Goal: Check status

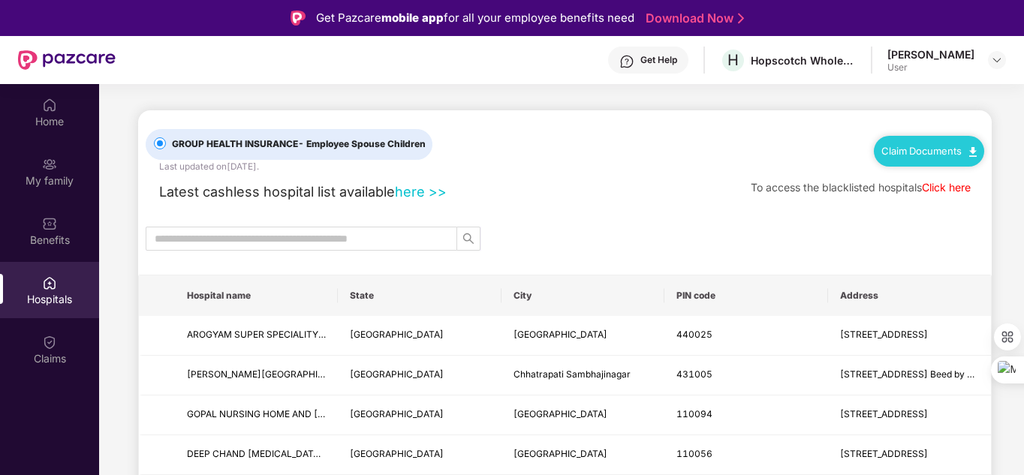
scroll to position [84, 0]
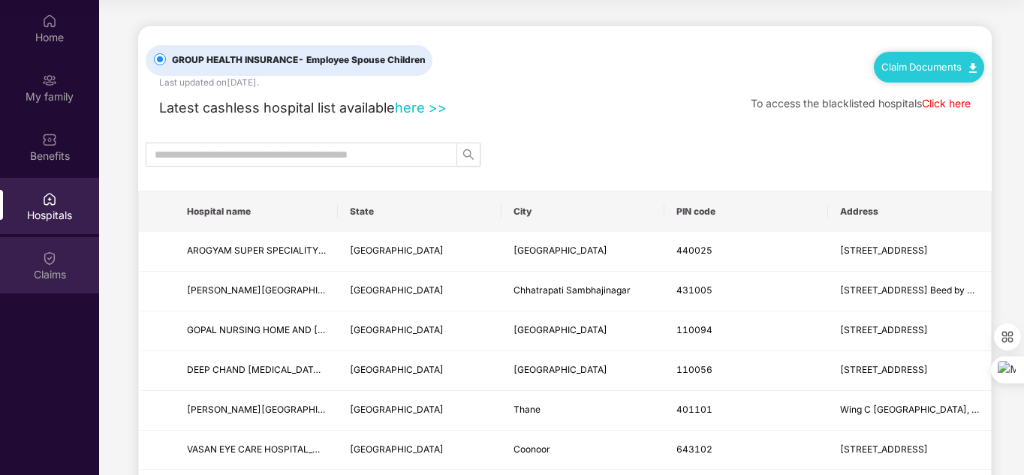
click at [53, 267] on div "Claims" at bounding box center [49, 274] width 99 height 15
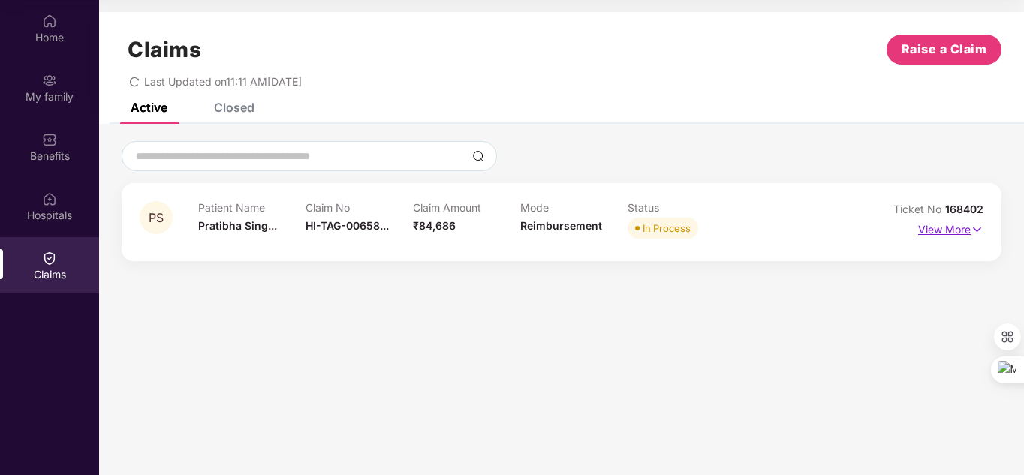
click at [963, 233] on p "View More" at bounding box center [950, 228] width 65 height 20
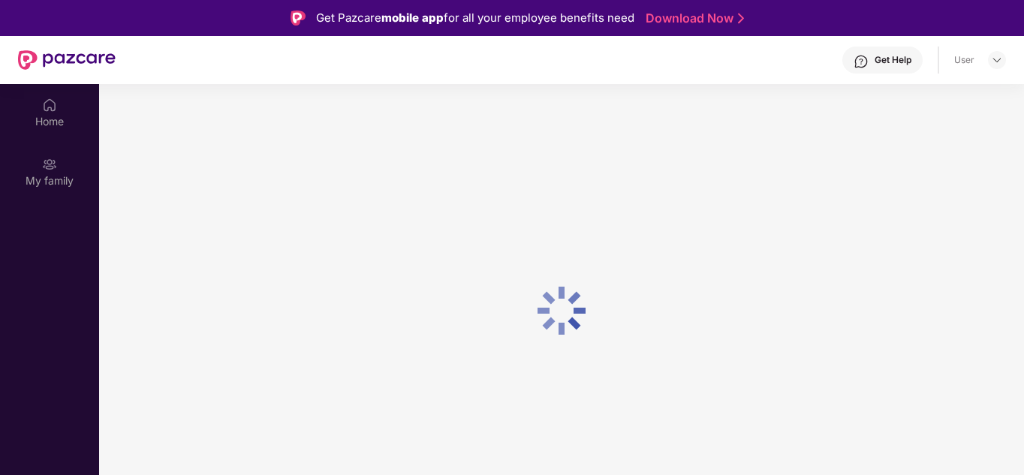
scroll to position [84, 0]
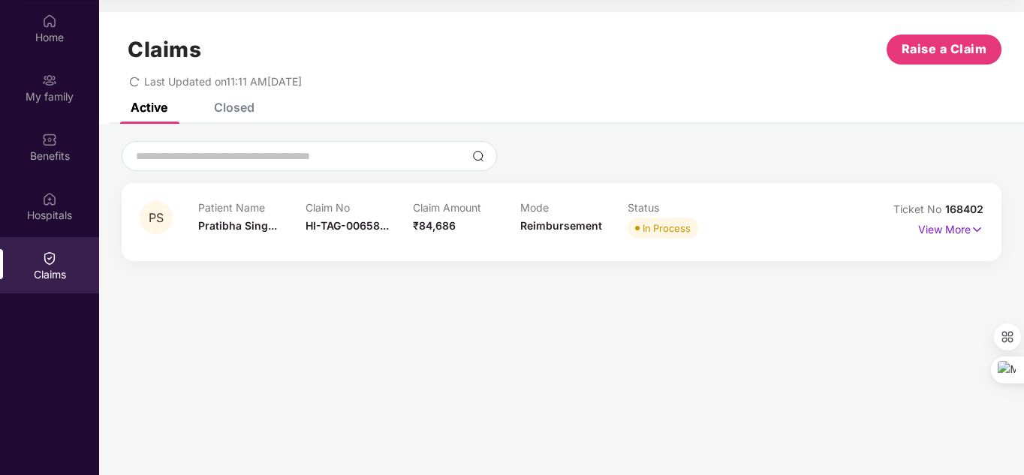
click at [227, 107] on div "Closed" at bounding box center [234, 107] width 41 height 15
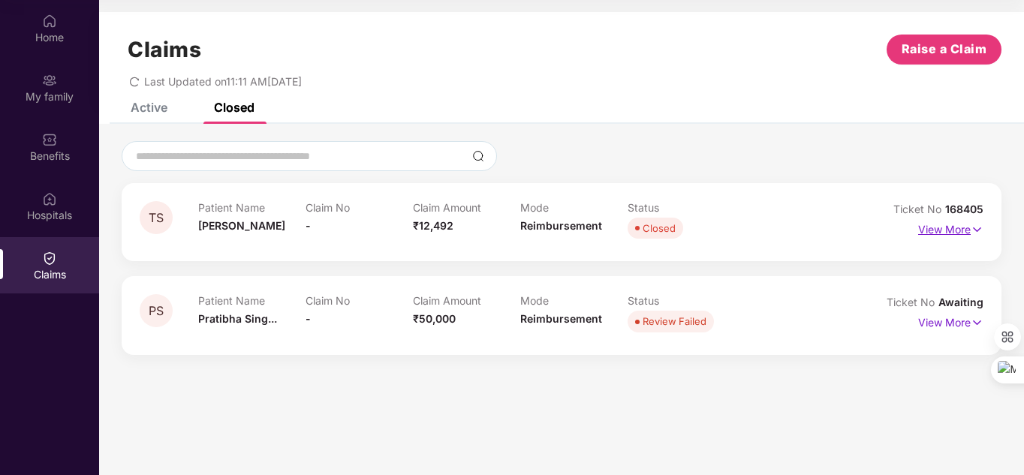
click at [975, 230] on img at bounding box center [977, 229] width 13 height 17
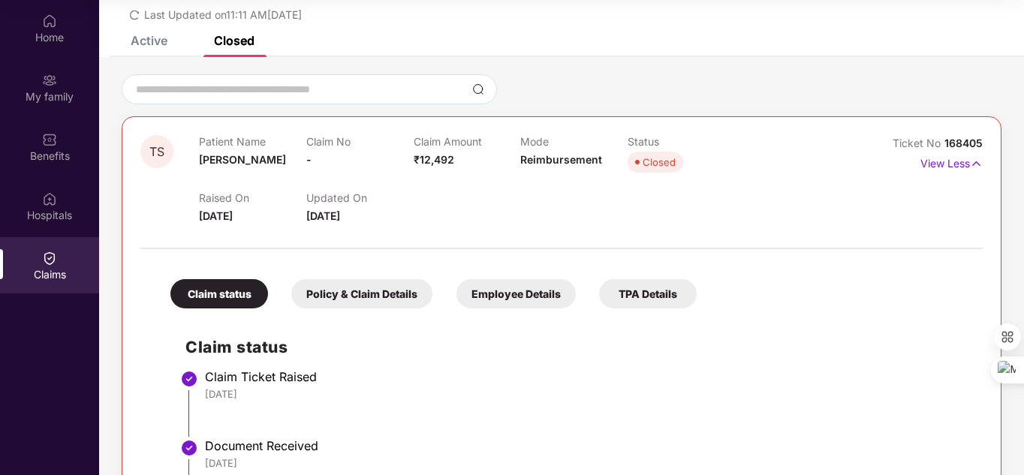
scroll to position [63, 0]
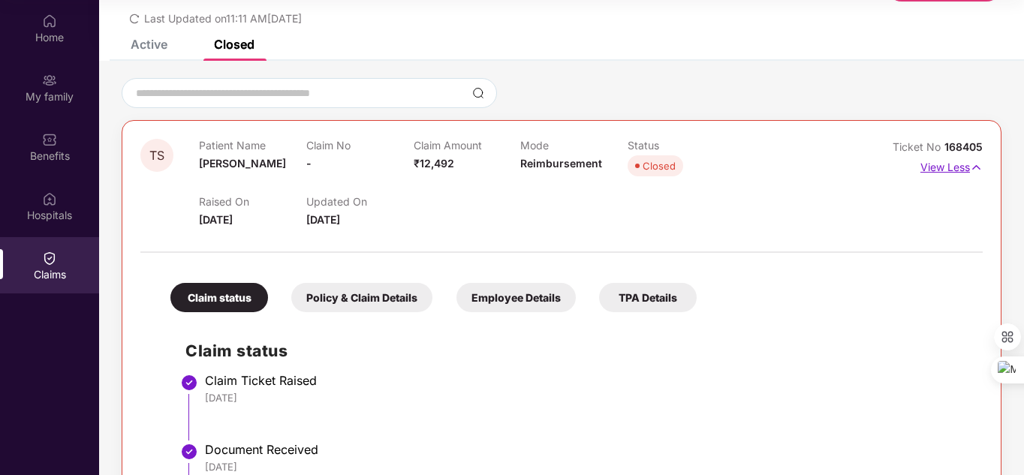
click at [975, 171] on img at bounding box center [976, 167] width 13 height 17
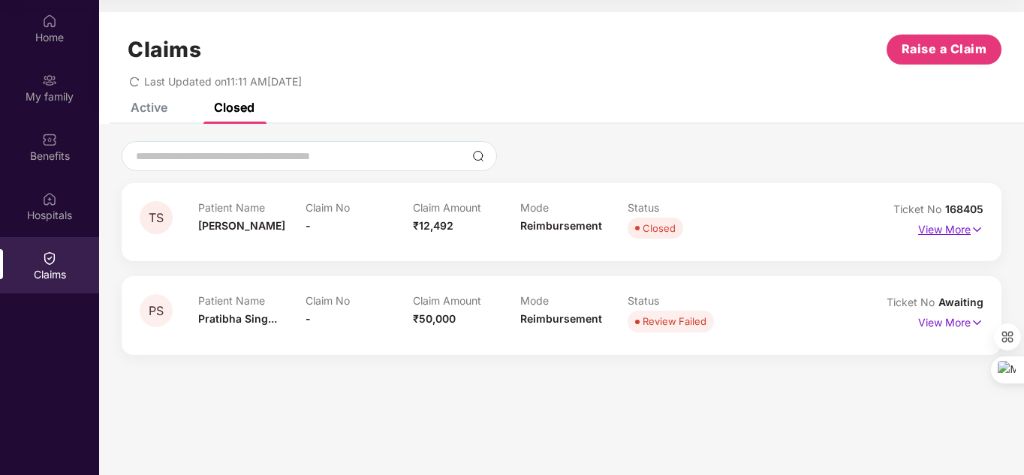
scroll to position [0, 0]
